Goal: Task Accomplishment & Management: Manage account settings

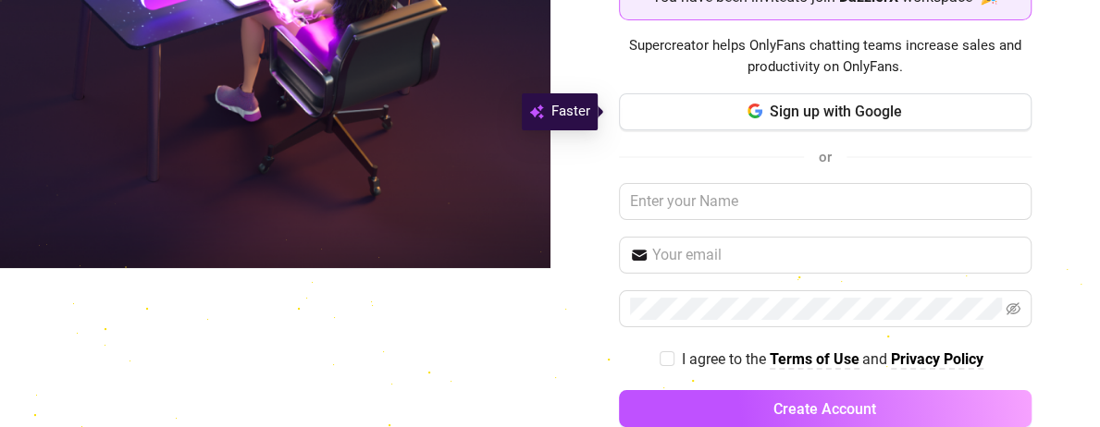
scroll to position [196, 0]
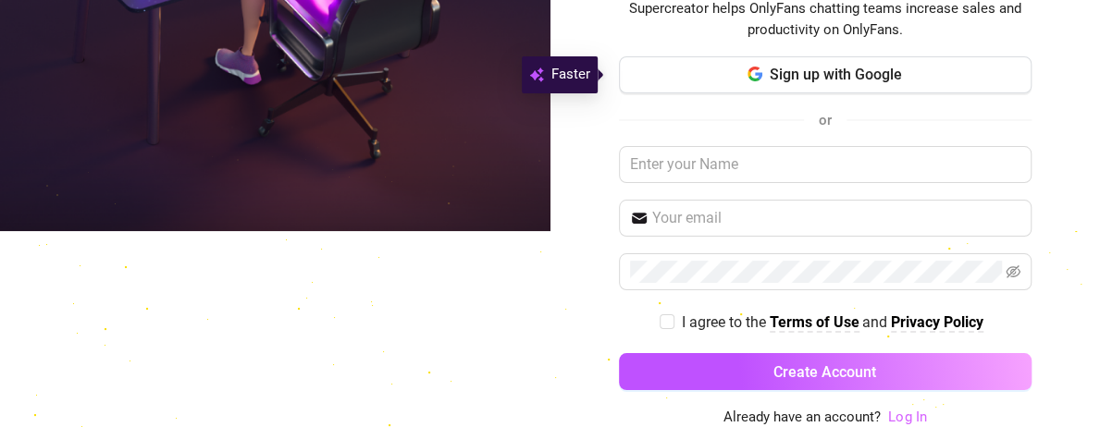
click at [900, 414] on link "Log In" at bounding box center [907, 417] width 38 height 17
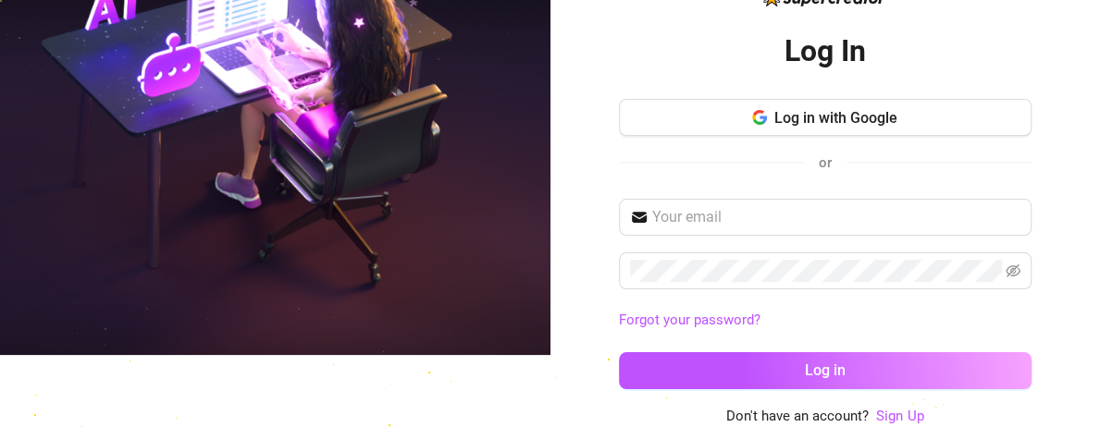
scroll to position [71, 0]
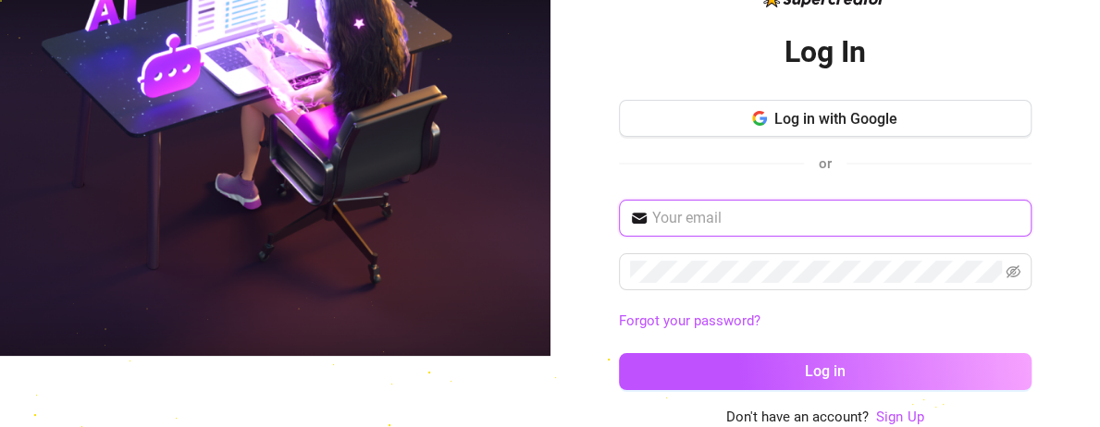
click at [748, 211] on input "text" at bounding box center [836, 218] width 368 height 22
type input "[EMAIL_ADDRESS][DOMAIN_NAME]"
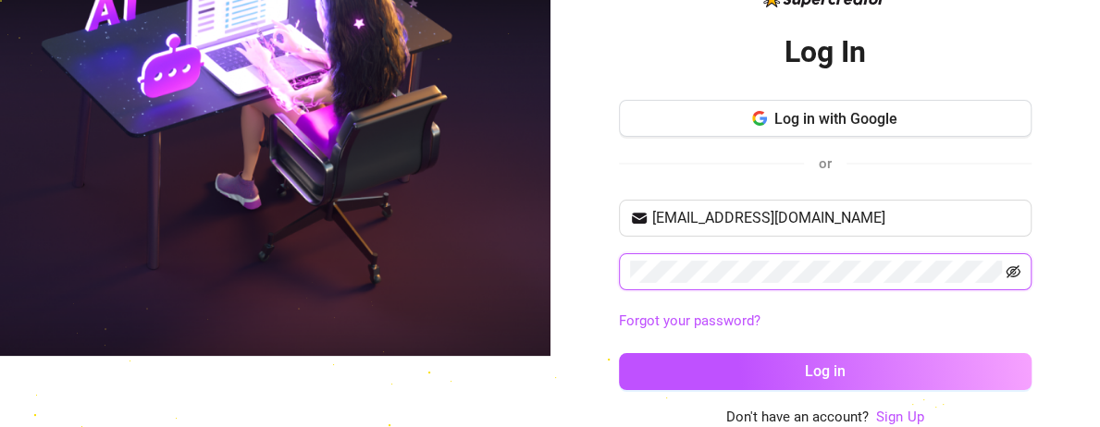
click at [1006, 266] on icon "eye-invisible" at bounding box center [1013, 272] width 15 height 15
click at [1006, 266] on icon "eye" at bounding box center [1013, 272] width 15 height 15
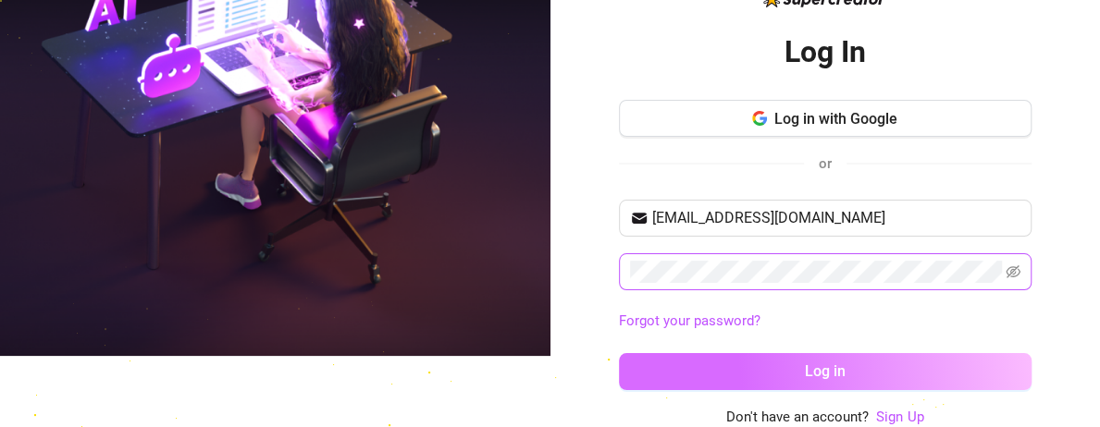
click at [899, 375] on button "Log in" at bounding box center [825, 371] width 413 height 37
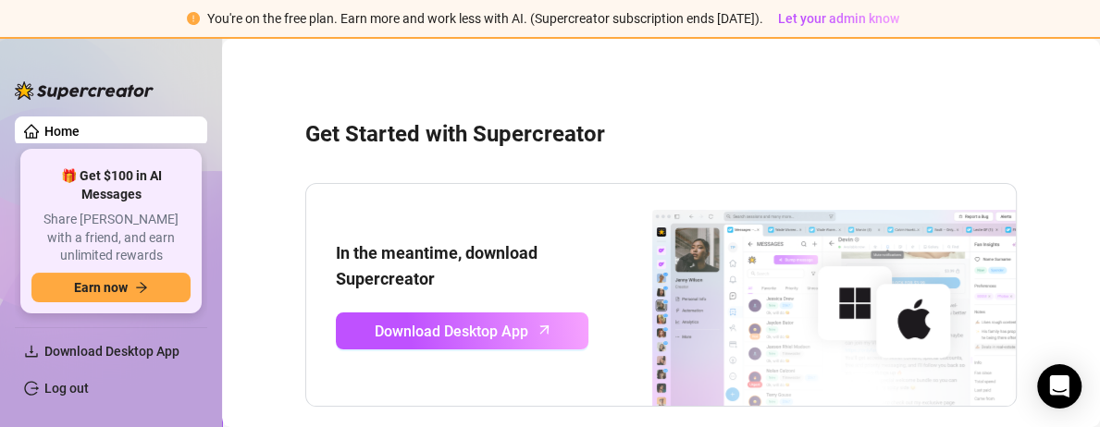
drag, startPoint x: 1097, startPoint y: 6, endPoint x: 709, endPoint y: 67, distance: 393.2
click at [709, 67] on div "Get Started with Supercreator In the meantime, download Supercreator Download D…" at bounding box center [661, 387] width 841 height 671
drag, startPoint x: 820, startPoint y: 0, endPoint x: 747, endPoint y: 154, distance: 170.9
click at [747, 154] on div "Get Started with Supercreator In the meantime, download Supercreator Download D…" at bounding box center [661, 387] width 841 height 671
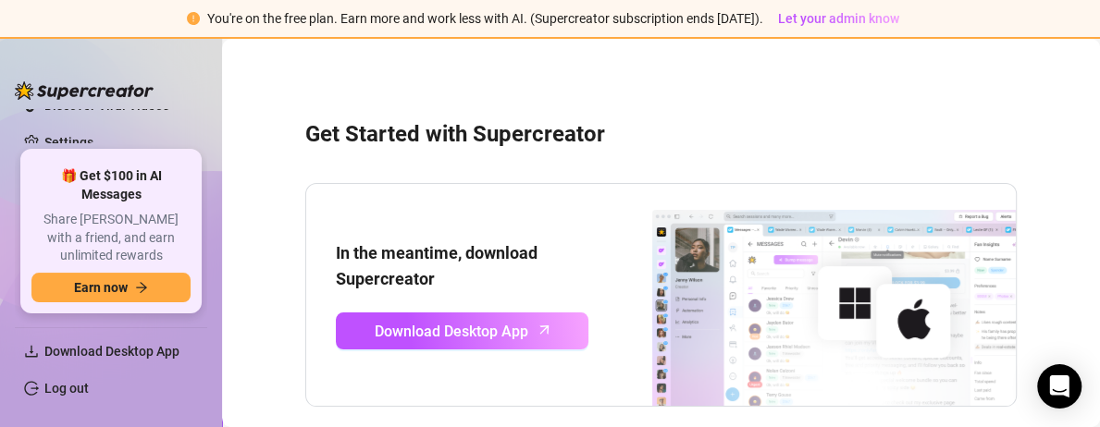
scroll to position [215, 0]
